Goal: Entertainment & Leisure: Consume media (video, audio)

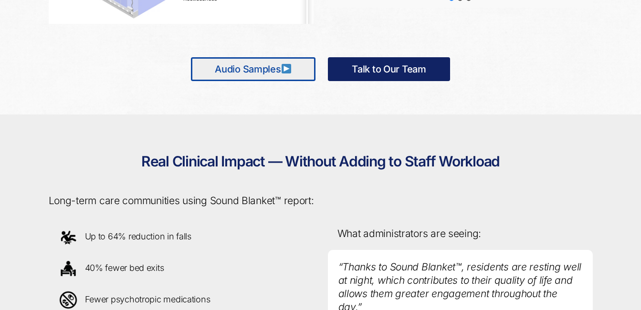
scroll to position [739, 0]
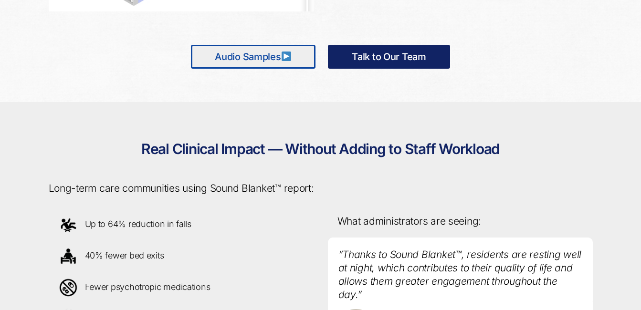
click at [226, 58] on link "Audio Samples" at bounding box center [253, 57] width 125 height 24
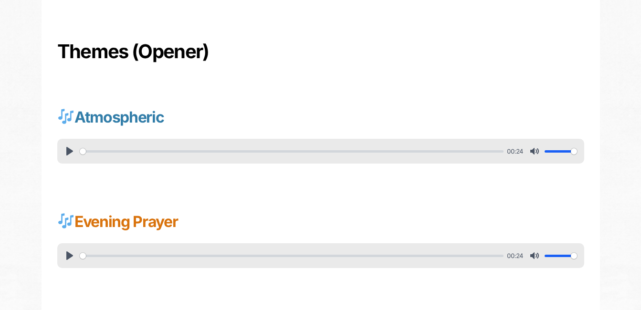
scroll to position [334, 0]
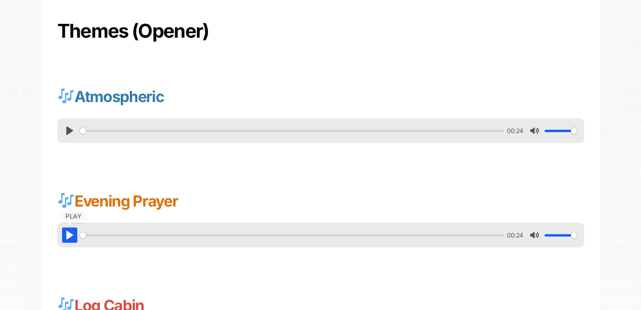
click at [69, 238] on button "Pause Play" at bounding box center [69, 235] width 15 height 15
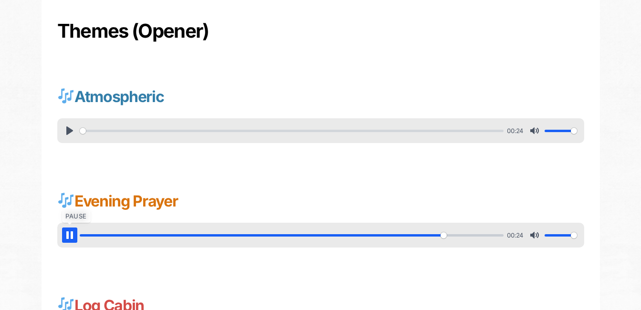
click at [69, 236] on button "Pause Play" at bounding box center [69, 235] width 15 height 15
type input "86.73"
click at [69, 132] on button "Pause Play" at bounding box center [69, 130] width 15 height 15
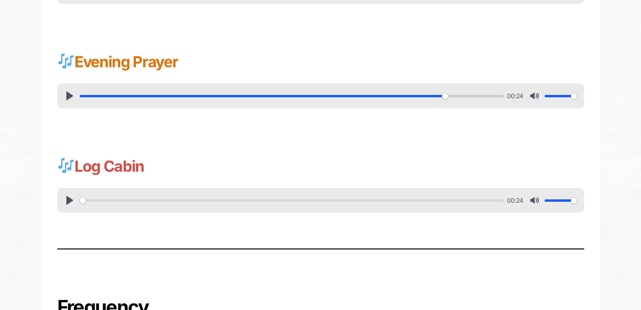
scroll to position [475, 0]
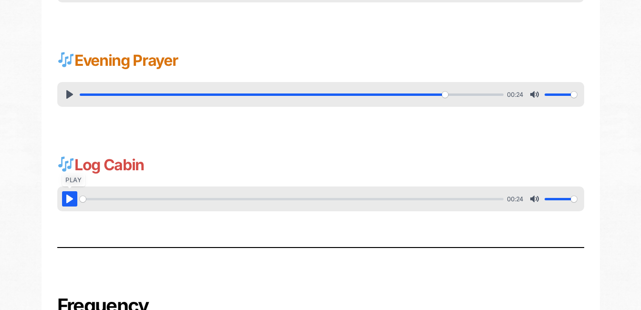
click at [67, 200] on button "Pause Play" at bounding box center [69, 198] width 15 height 15
type input "37.95"
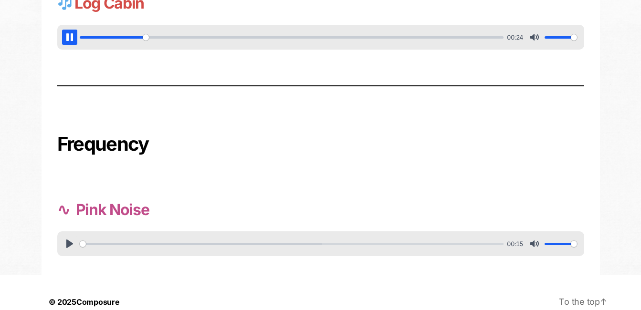
scroll to position [655, 0]
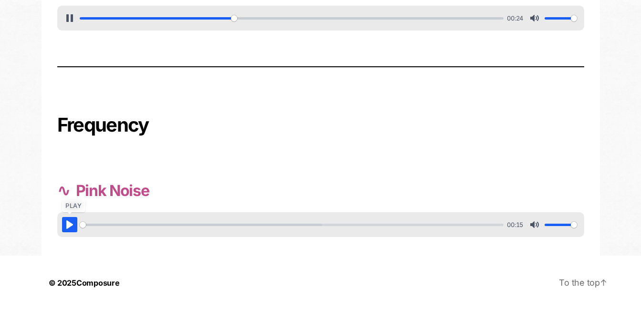
click at [69, 226] on button "Pause Play" at bounding box center [69, 224] width 15 height 15
type input "36.78"
type input "63.63"
